Goal: Information Seeking & Learning: Check status

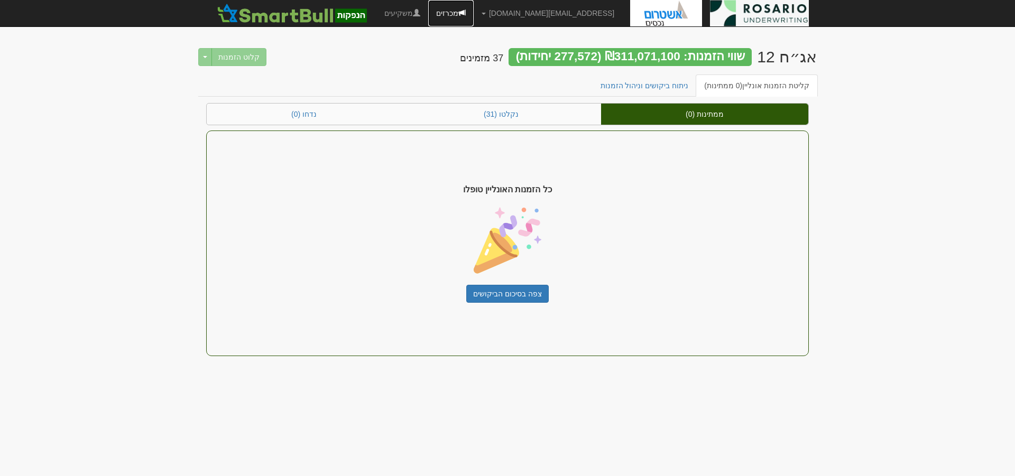
click at [474, 9] on link "מכרזים" at bounding box center [450, 13] width 45 height 26
click at [474, 14] on link "מכרזים" at bounding box center [450, 13] width 45 height 26
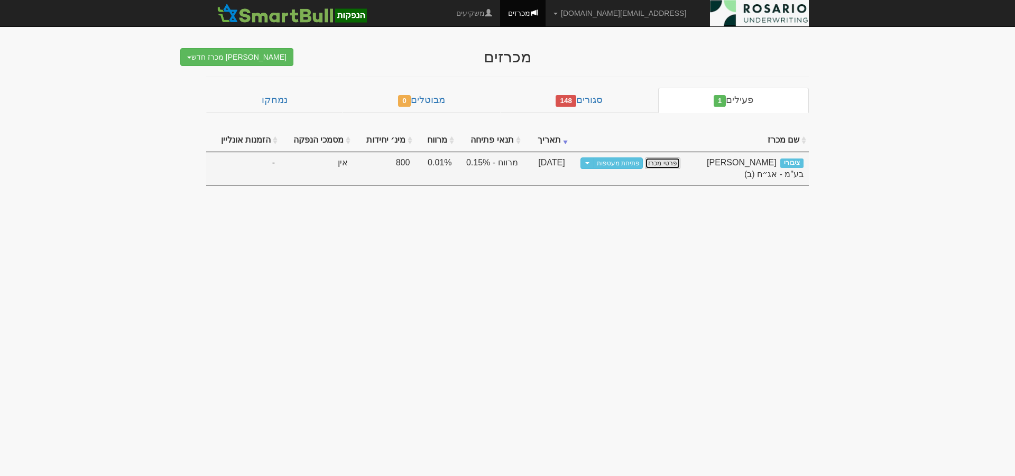
click at [663, 164] on link "פרטי מכרז" at bounding box center [662, 164] width 35 height 12
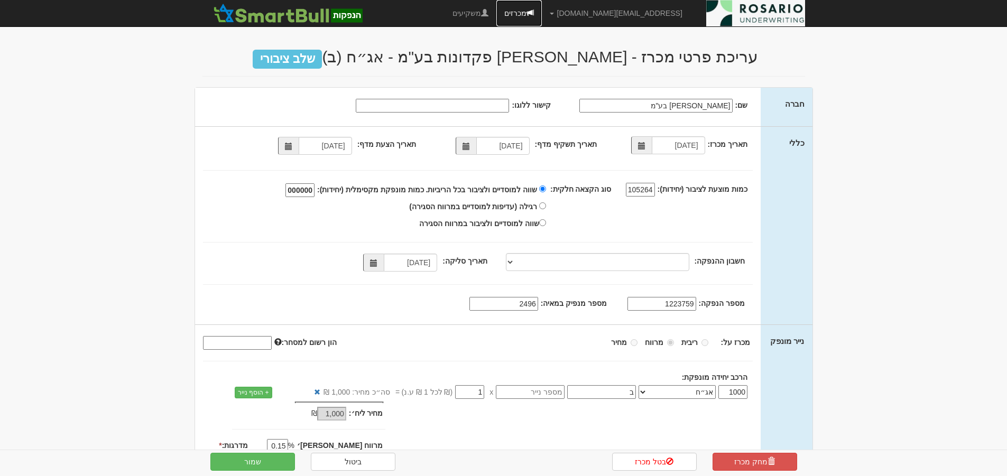
click at [542, 10] on link "מכרזים" at bounding box center [518, 13] width 45 height 26
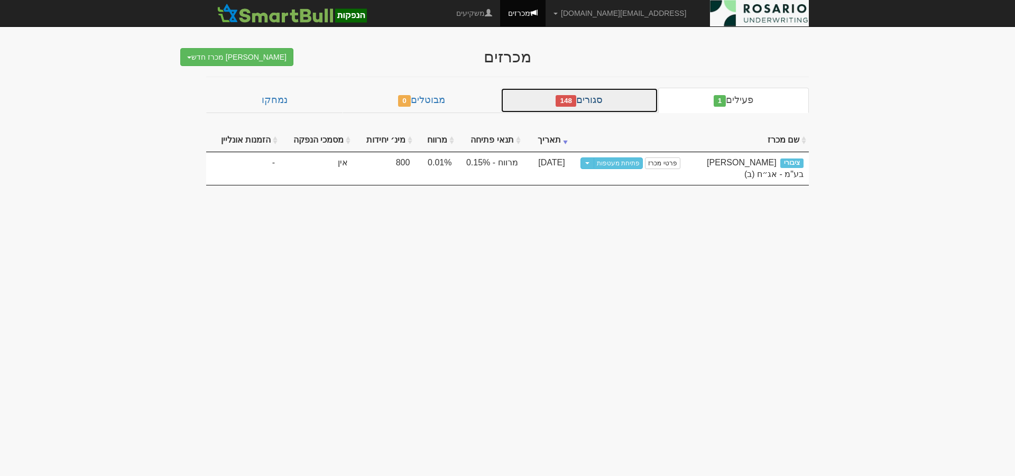
click at [623, 98] on link "סגורים 148" at bounding box center [580, 100] width 158 height 25
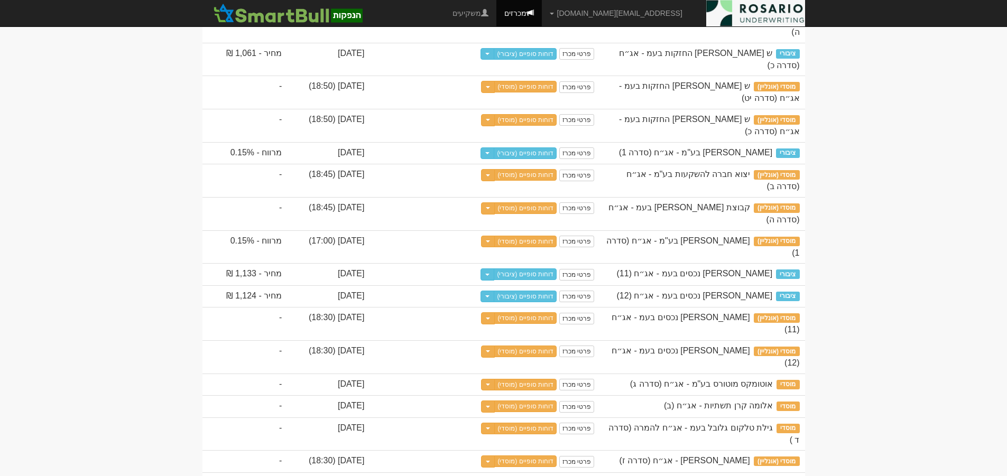
scroll to position [476, 0]
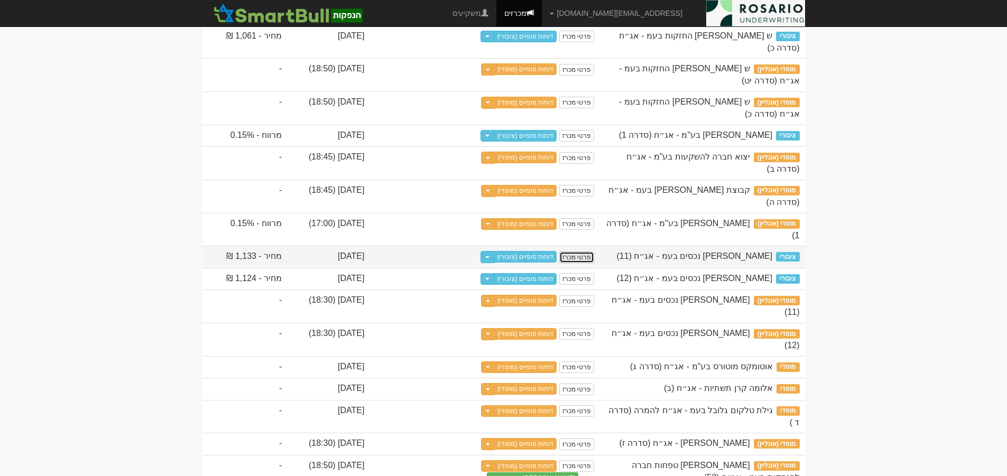
click at [594, 263] on link "פרטי מכרז" at bounding box center [576, 258] width 35 height 12
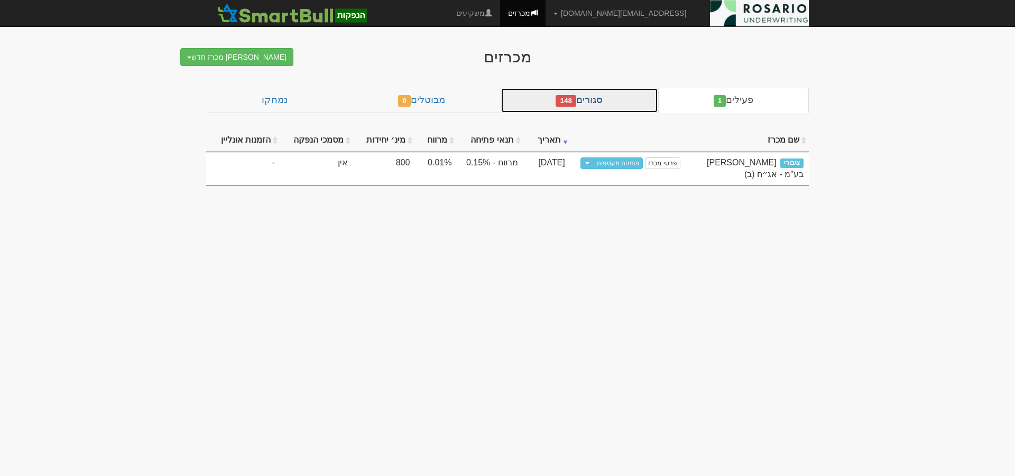
click at [626, 95] on link "סגורים 148" at bounding box center [580, 100] width 158 height 25
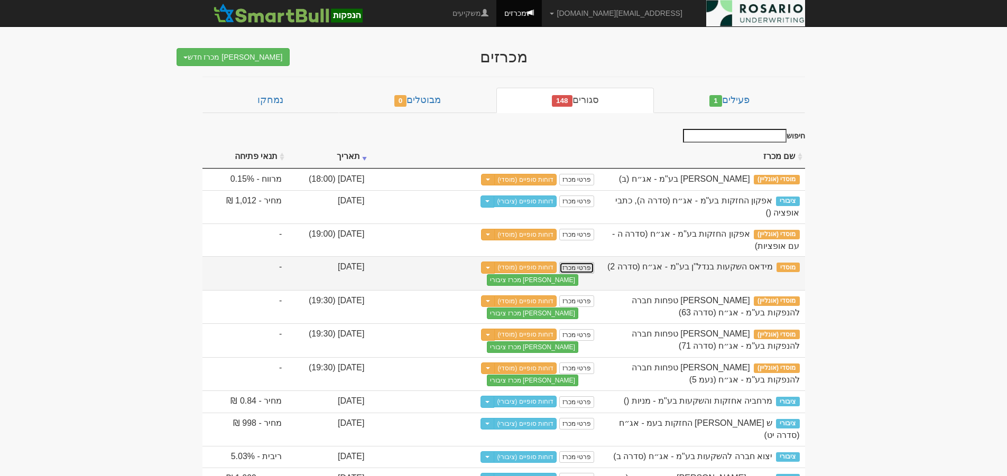
click at [594, 267] on link "פרטי מכרז" at bounding box center [576, 268] width 35 height 12
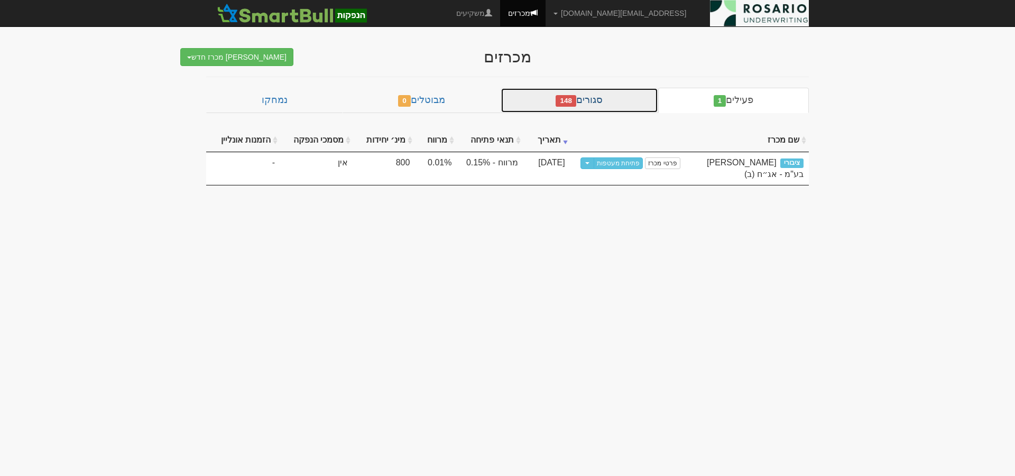
click at [616, 101] on link "סגורים 148" at bounding box center [580, 100] width 158 height 25
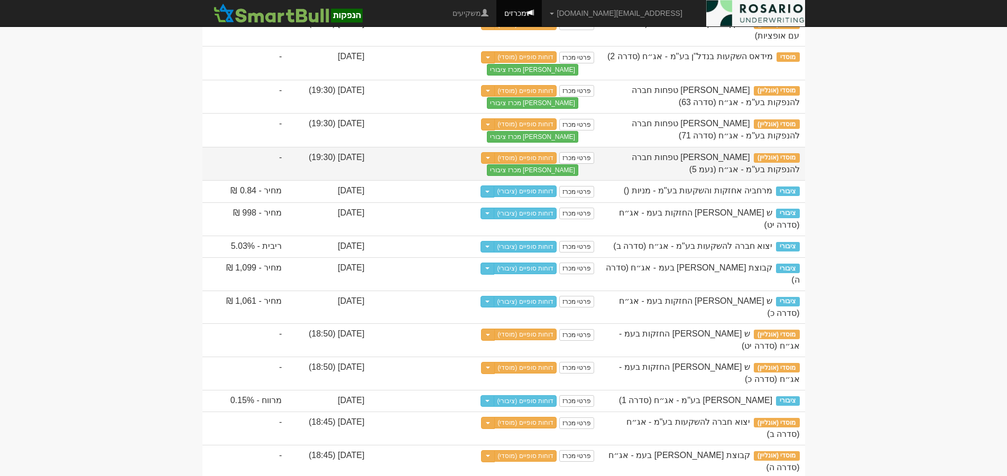
scroll to position [211, 0]
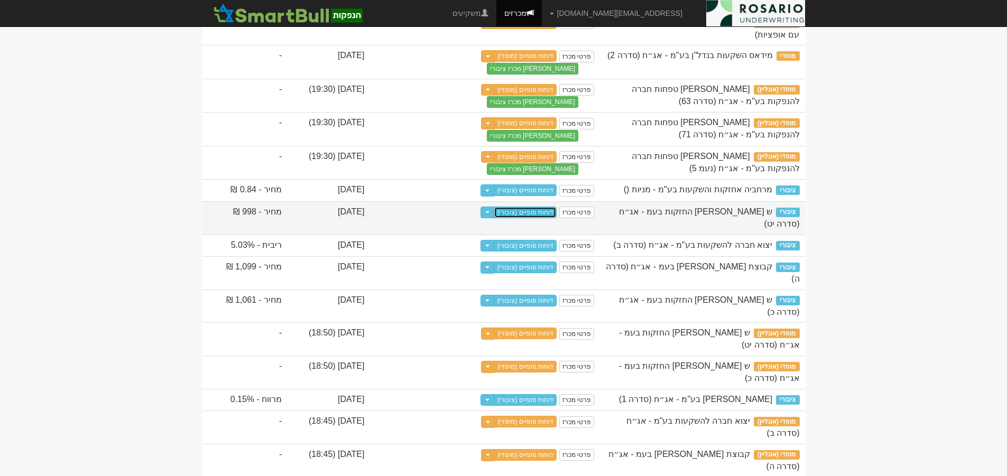
click at [557, 218] on link "דוחות סופיים (ציבורי)" at bounding box center [525, 213] width 63 height 12
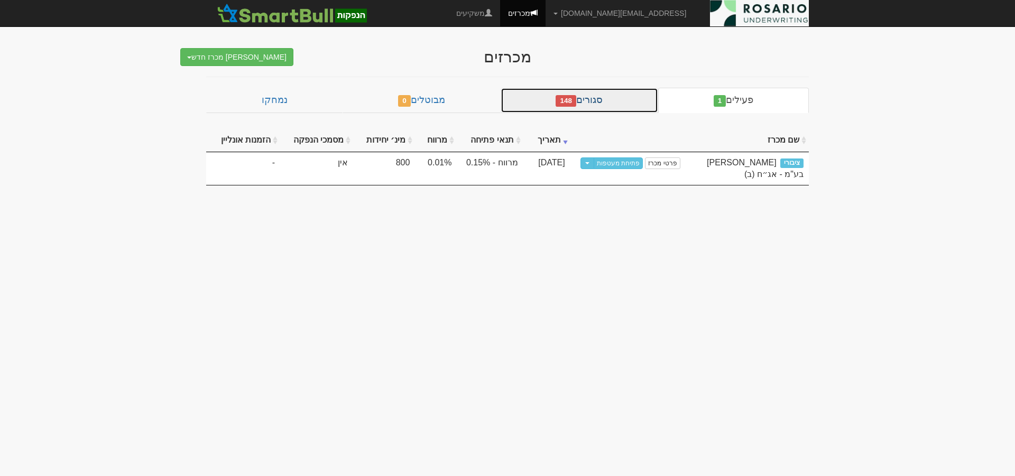
click at [612, 101] on link "סגורים 148" at bounding box center [580, 100] width 158 height 25
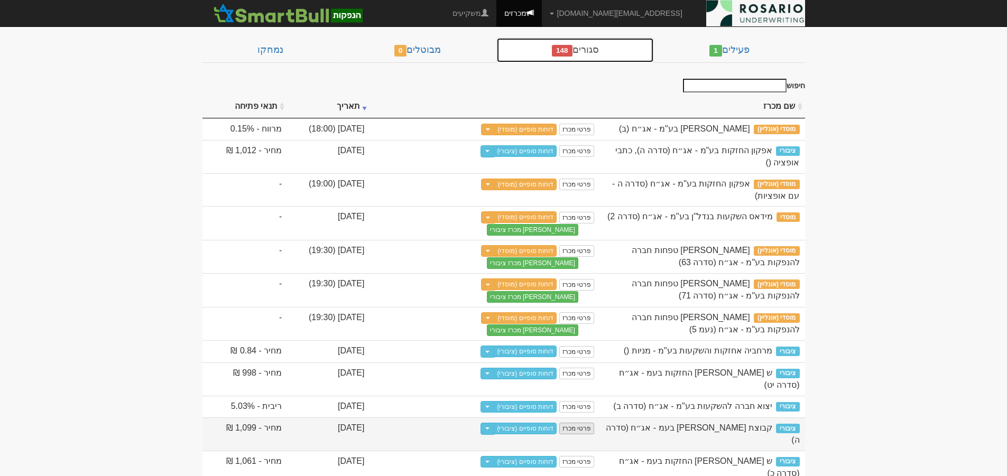
scroll to position [106, 0]
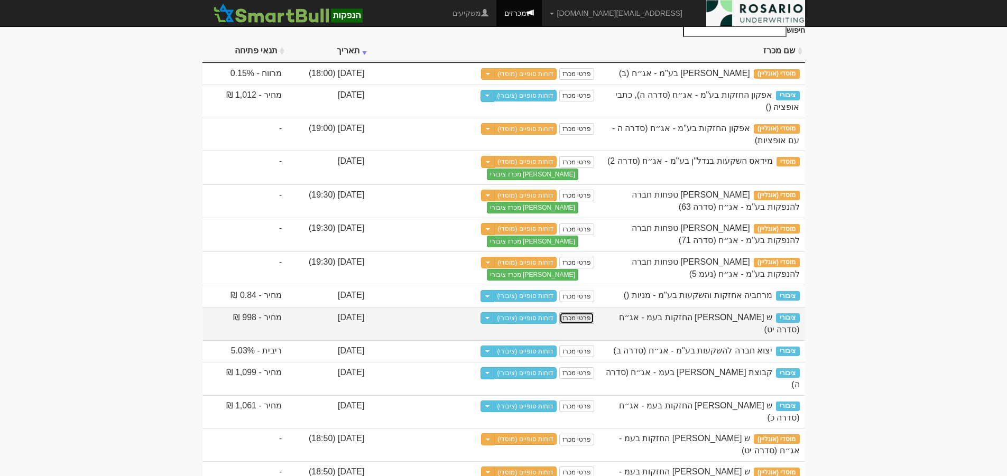
click at [594, 324] on link "פרטי מכרז" at bounding box center [576, 318] width 35 height 12
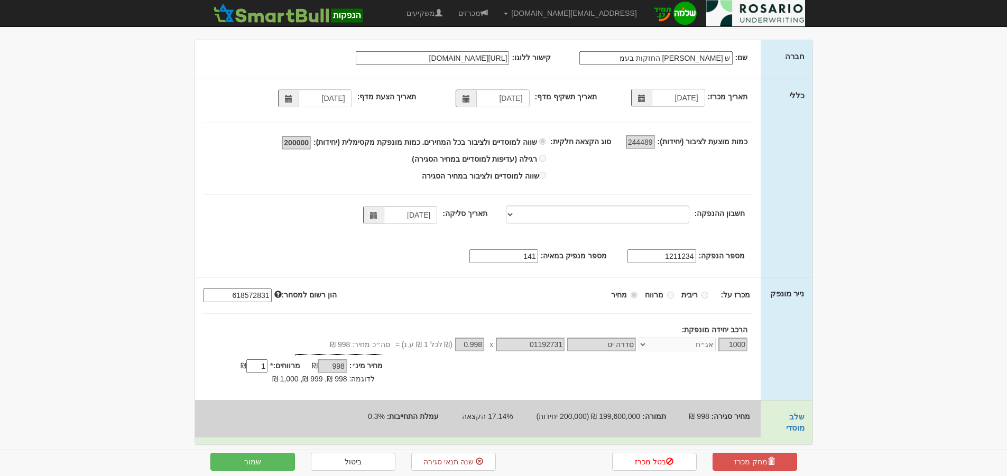
scroll to position [49, 0]
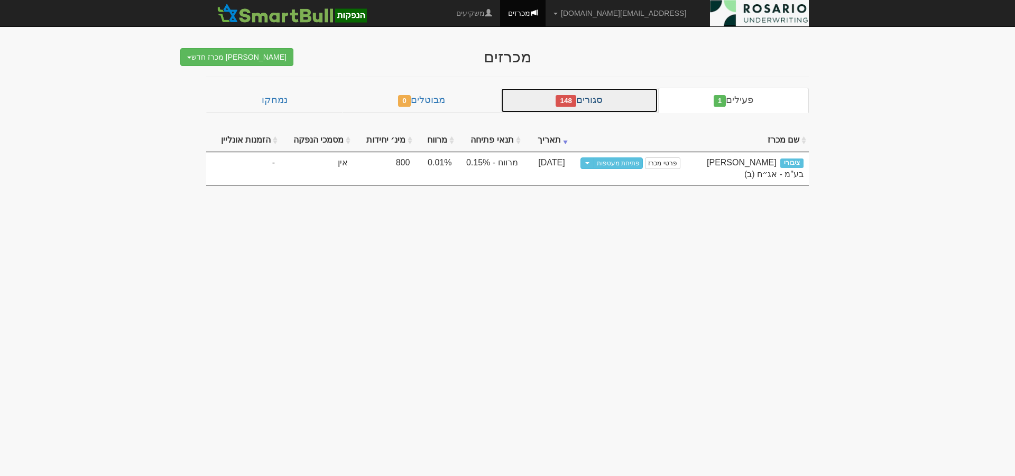
click at [598, 103] on link "סגורים 148" at bounding box center [580, 100] width 158 height 25
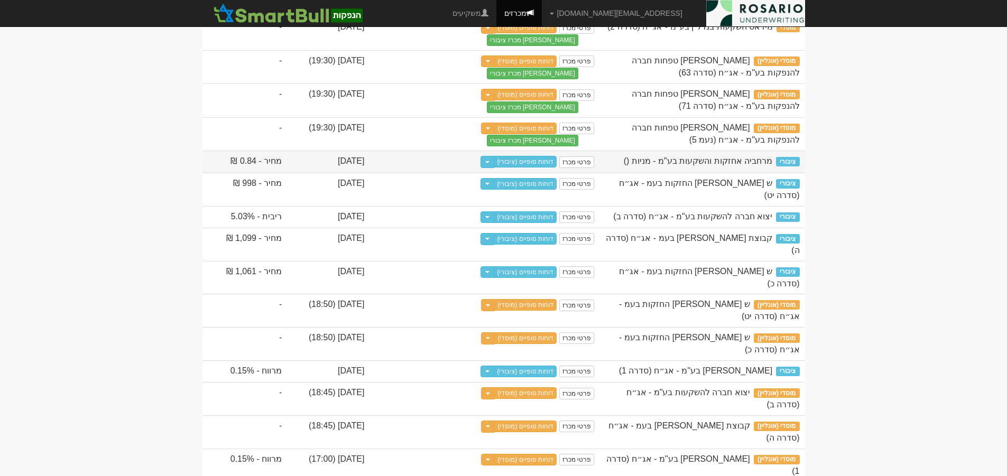
scroll to position [264, 0]
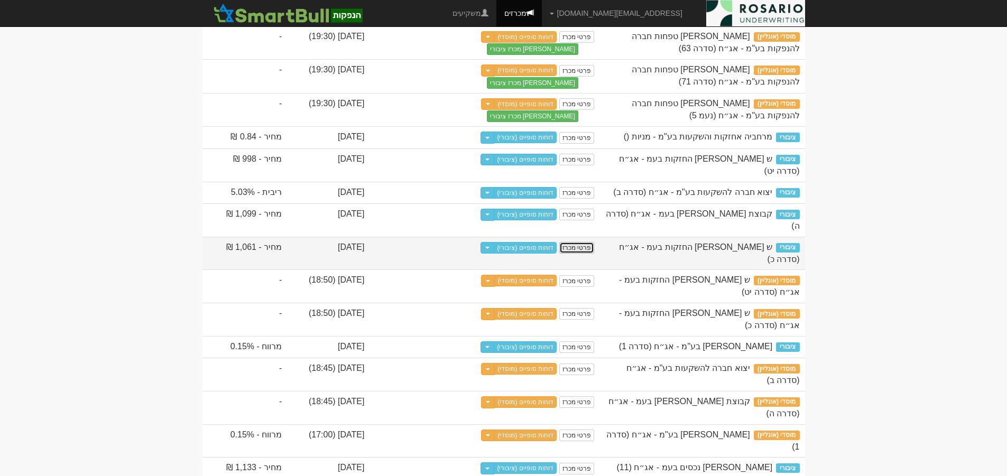
click at [594, 254] on link "פרטי מכרז" at bounding box center [576, 248] width 35 height 12
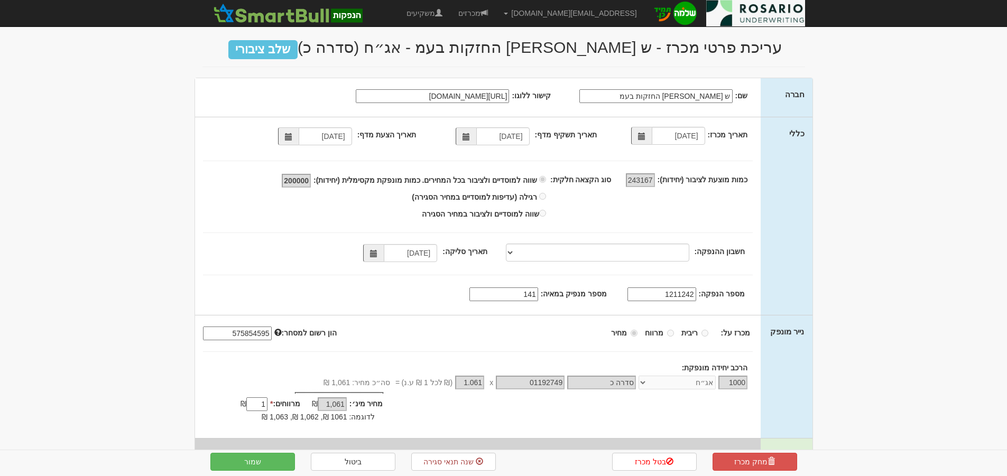
scroll to position [49, 0]
